Goal: Check status: Check status

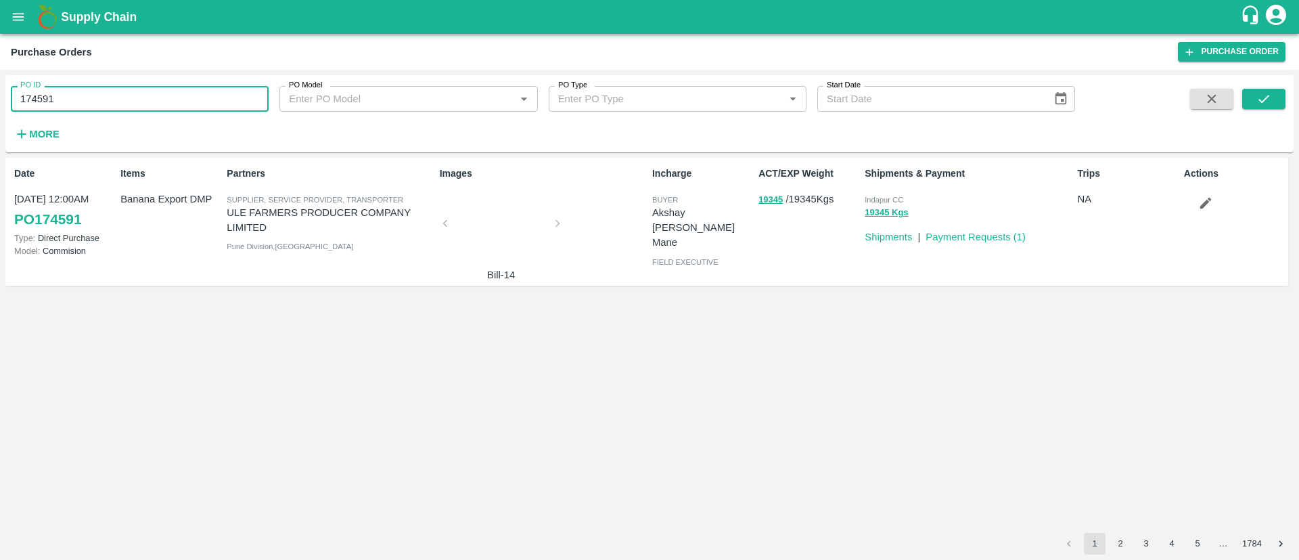
click at [129, 95] on input "174591" at bounding box center [140, 99] width 258 height 26
paste input "text"
type input "168427"
click at [1272, 103] on icon "submit" at bounding box center [1264, 98] width 15 height 15
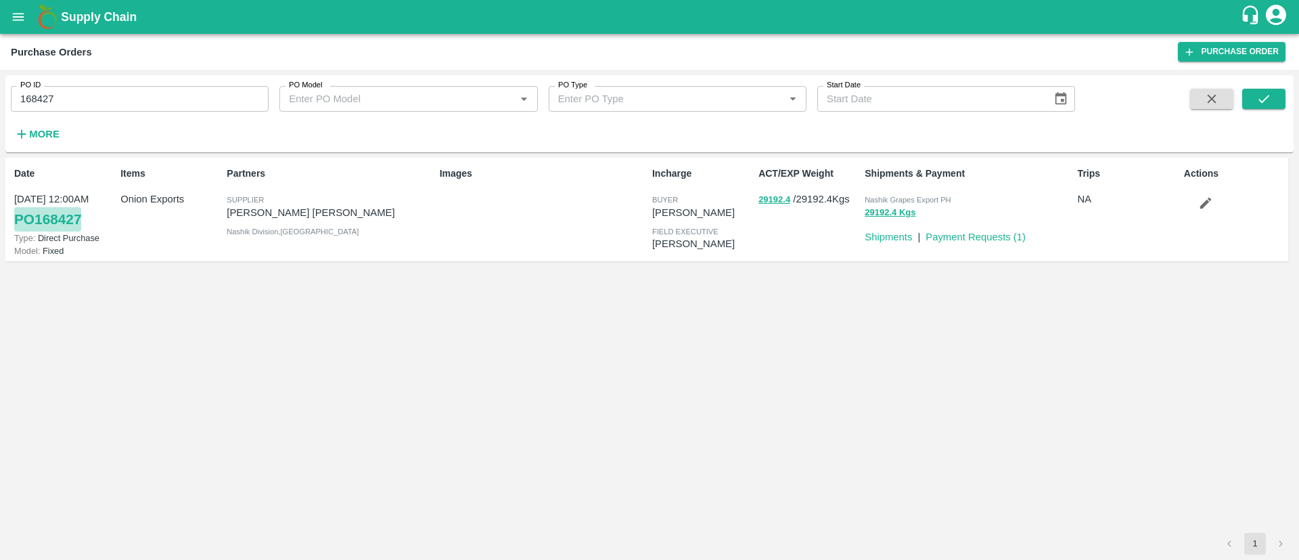
click at [64, 227] on link "PO 168427" at bounding box center [47, 219] width 67 height 24
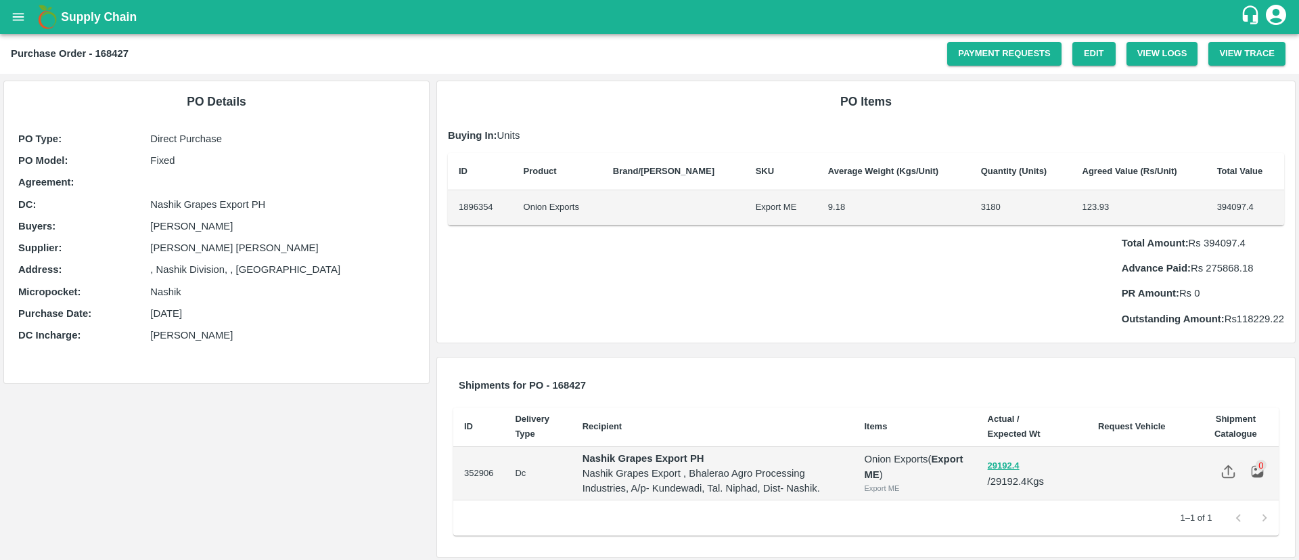
drag, startPoint x: 831, startPoint y: 211, endPoint x: 810, endPoint y: 210, distance: 21.0
click at [818, 210] on td "9.18" at bounding box center [894, 207] width 153 height 35
drag, startPoint x: 989, startPoint y: 210, endPoint x: 946, endPoint y: 208, distance: 42.7
click at [970, 208] on td "3180" at bounding box center [1021, 207] width 102 height 35
drag, startPoint x: 1097, startPoint y: 212, endPoint x: 1062, endPoint y: 206, distance: 35.7
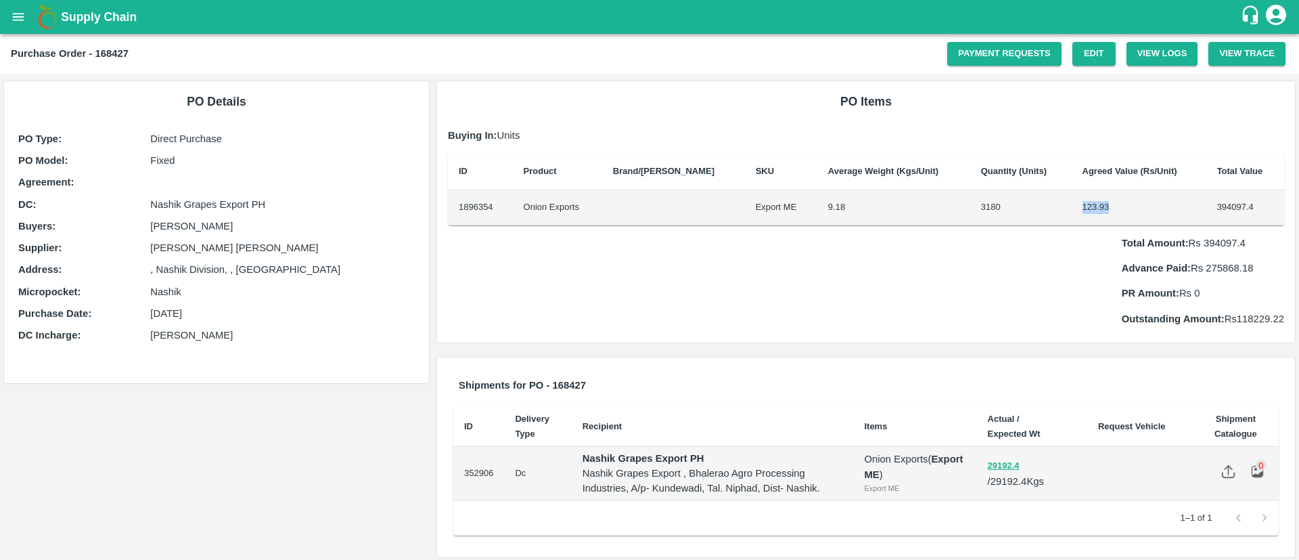
click at [1072, 206] on td "123.93" at bounding box center [1139, 207] width 135 height 35
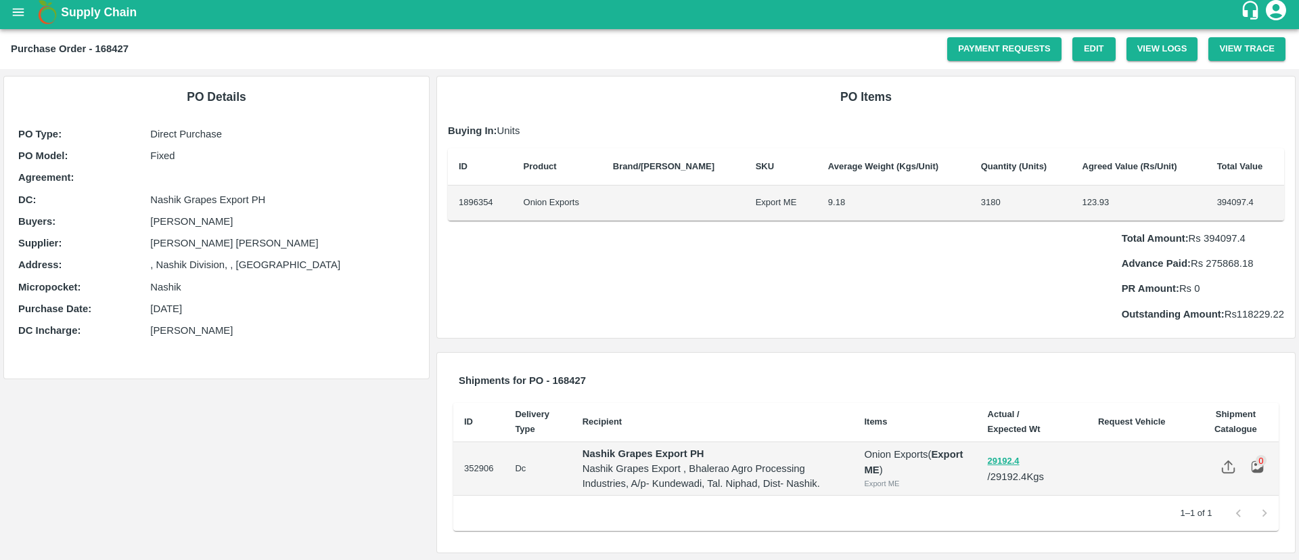
click at [1044, 210] on td "3180" at bounding box center [1021, 202] width 102 height 35
drag, startPoint x: 1104, startPoint y: 206, endPoint x: 1030, endPoint y: 183, distance: 77.1
click at [1030, 183] on table "ID Product Brand/Marka SKU Average Weight (Kgs/Unit) Quantity (Units) Agreed Va…" at bounding box center [866, 184] width 836 height 72
click at [1032, 185] on table "ID Product Brand/Marka SKU Average Weight (Kgs/Unit) Quantity (Units) Agreed Va…" at bounding box center [866, 184] width 836 height 72
click at [1037, 186] on td "3180" at bounding box center [1021, 202] width 102 height 35
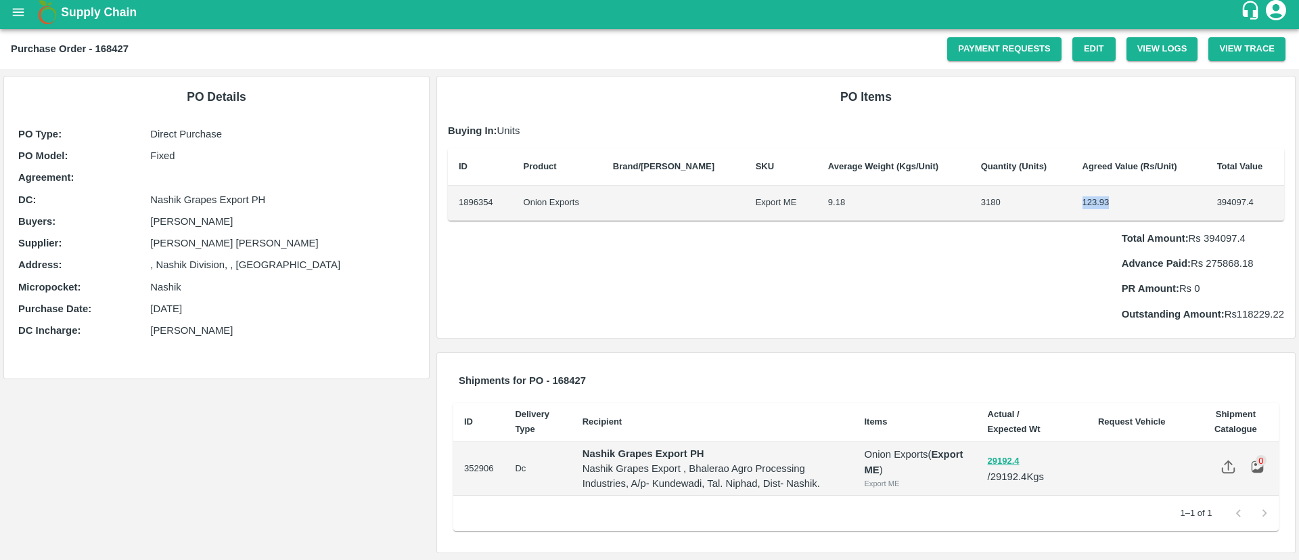
drag, startPoint x: 1094, startPoint y: 204, endPoint x: 1064, endPoint y: 200, distance: 30.7
click at [1072, 200] on td "123.93" at bounding box center [1139, 202] width 135 height 35
